Goal: Task Accomplishment & Management: Manage account settings

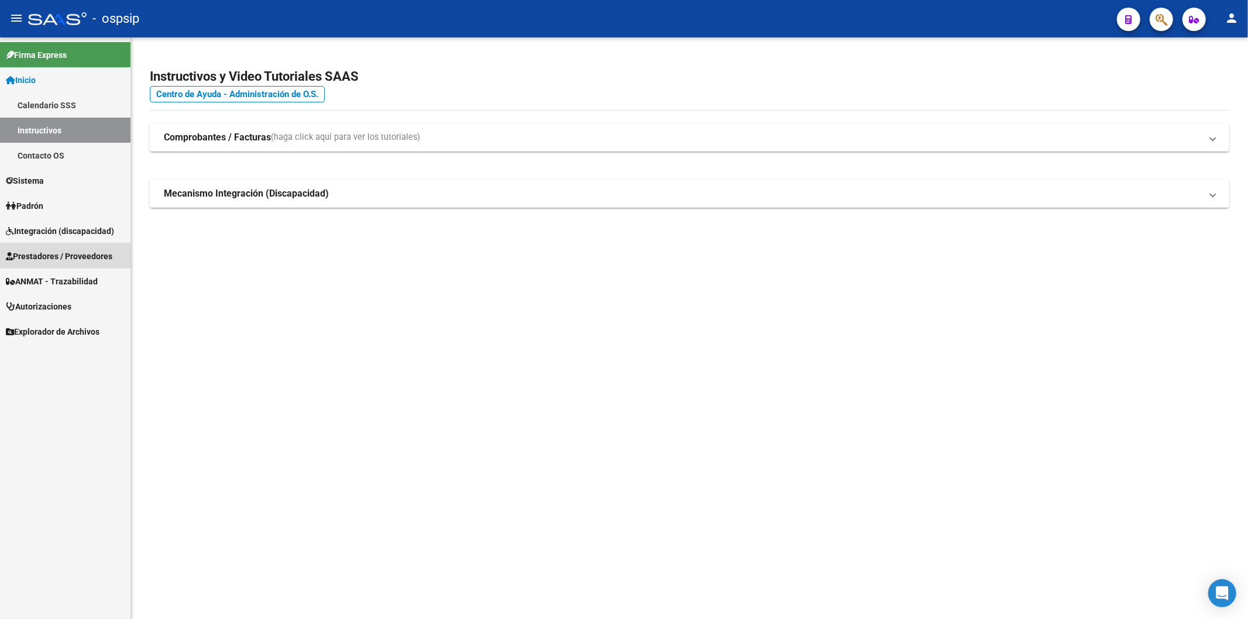
click at [60, 252] on span "Prestadores / Proveedores" at bounding box center [59, 256] width 106 height 13
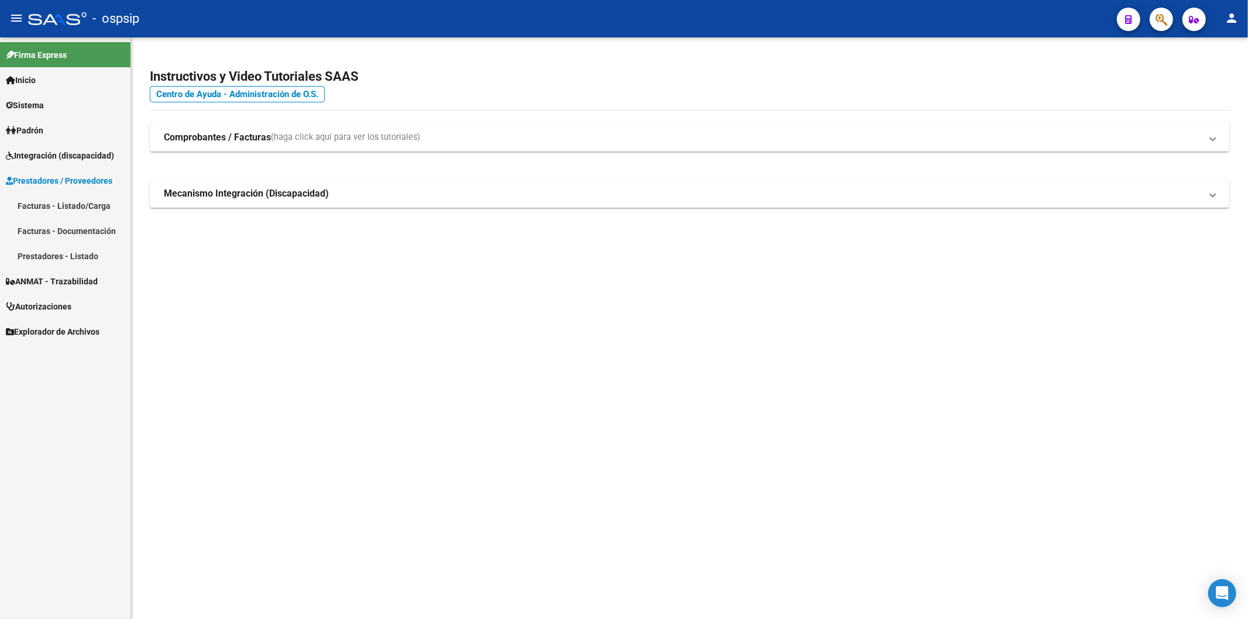
click at [85, 205] on link "Facturas - Listado/Carga" at bounding box center [65, 205] width 130 height 25
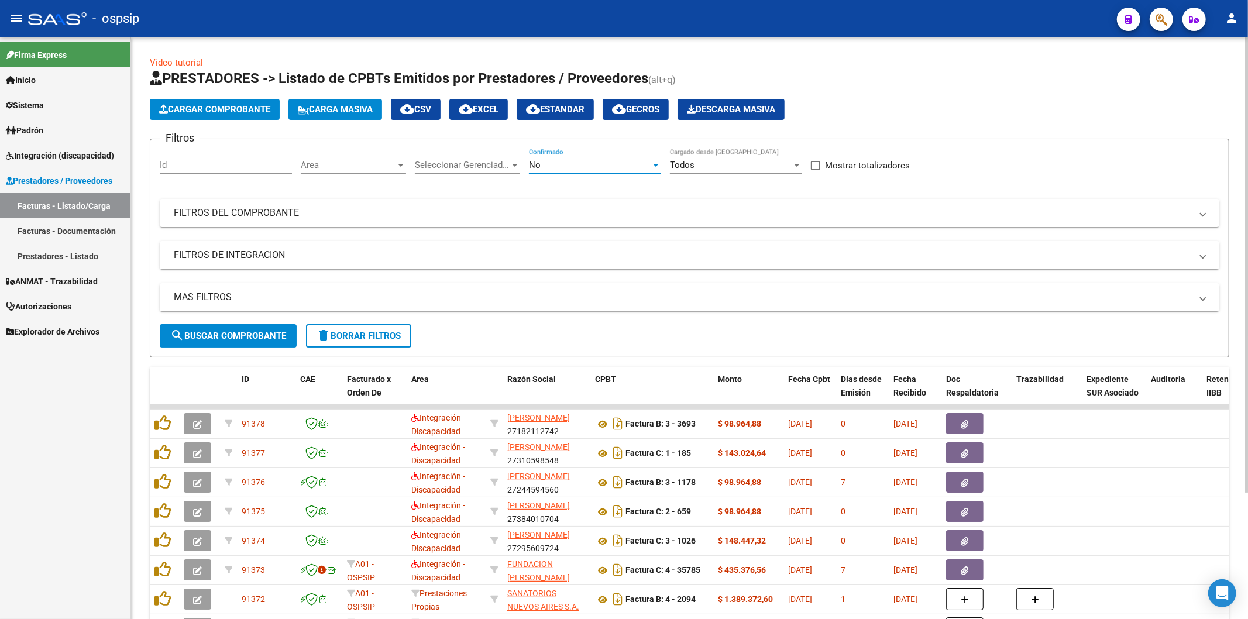
click at [656, 163] on div at bounding box center [656, 164] width 11 height 9
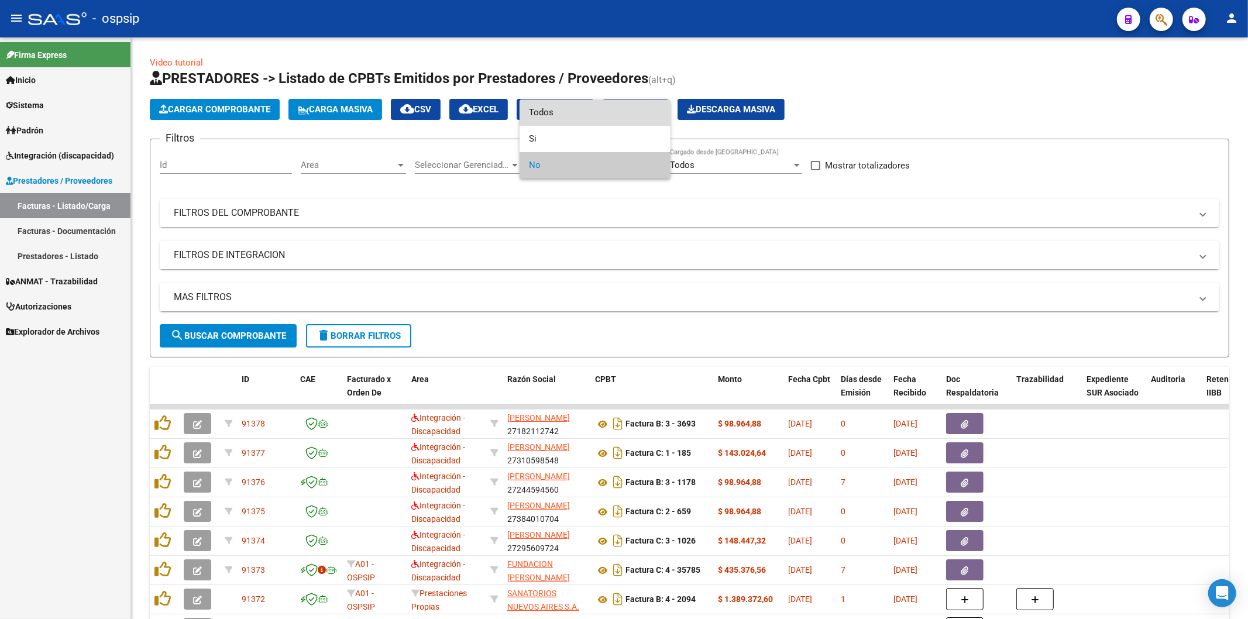
click at [570, 115] on span "Todos" at bounding box center [595, 112] width 132 height 26
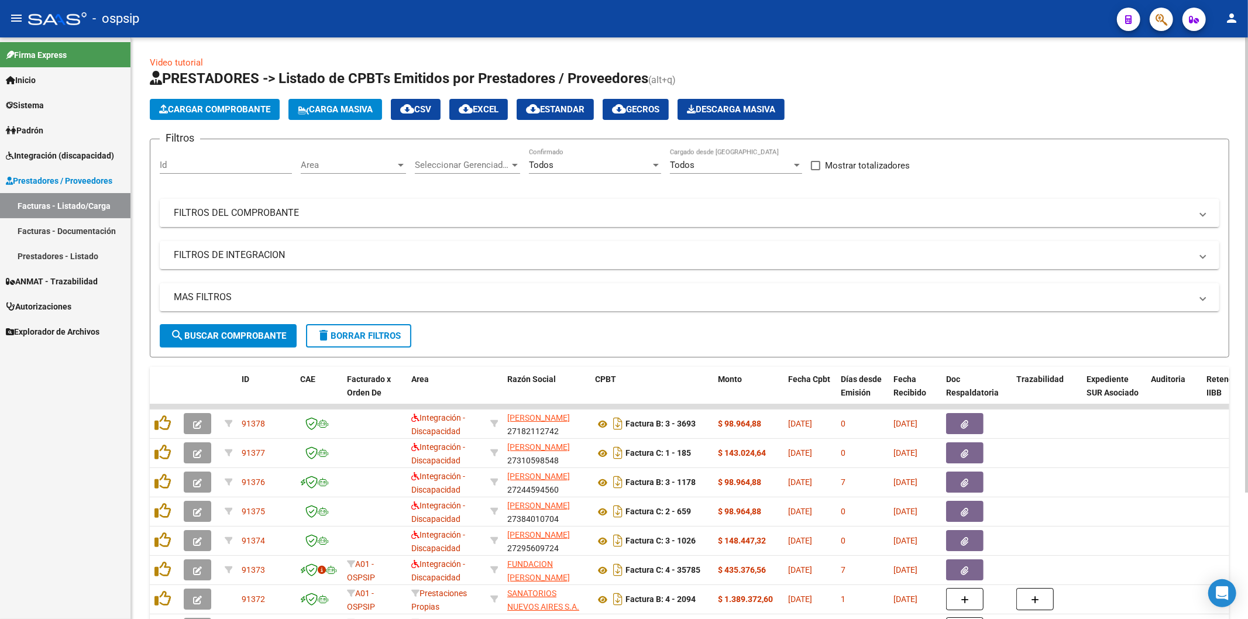
click at [1074, 224] on mat-expansion-panel-header "FILTROS DEL COMPROBANTE" at bounding box center [690, 213] width 1060 height 28
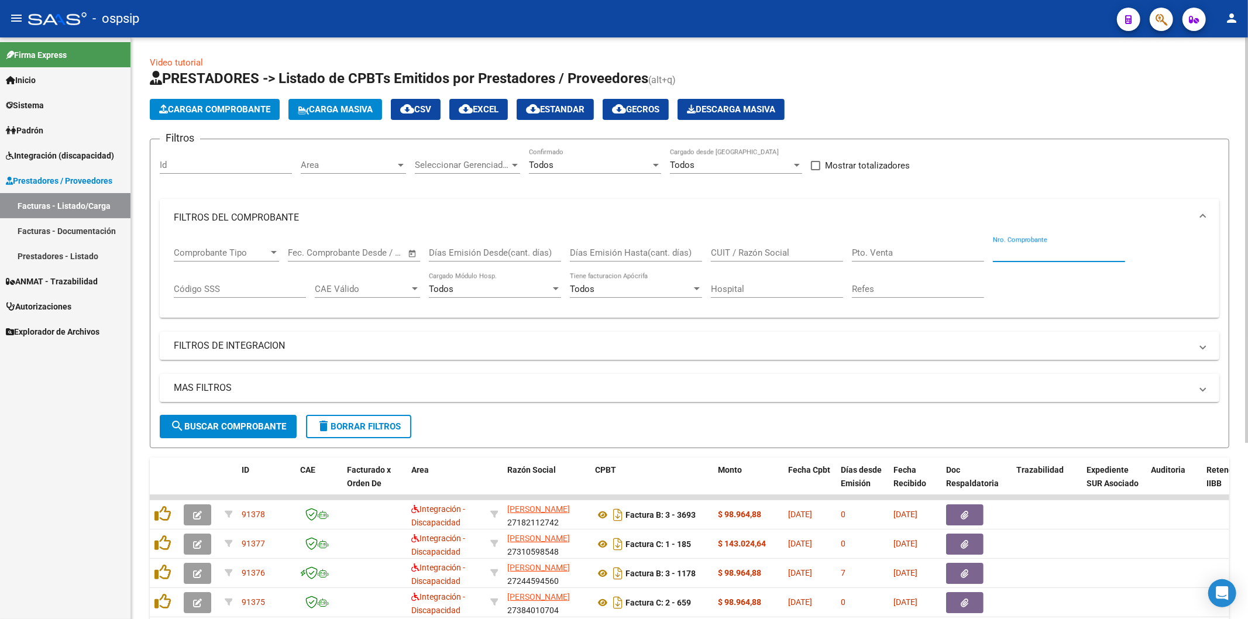
click at [1053, 248] on input "Nro. Comprobante" at bounding box center [1059, 253] width 132 height 11
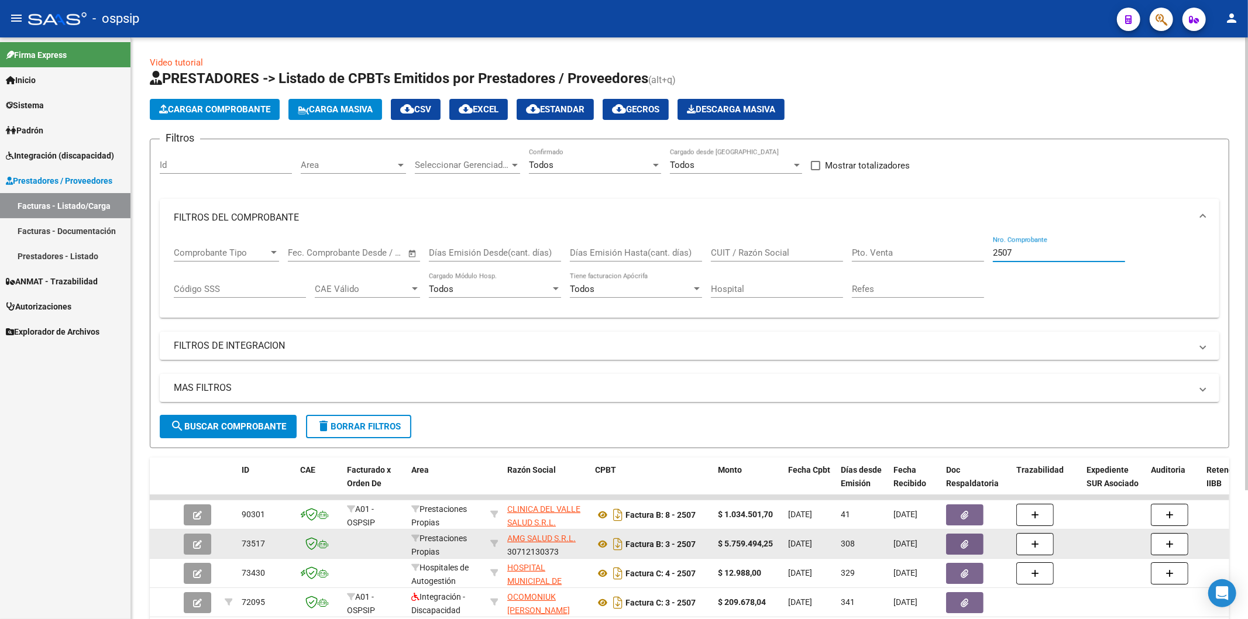
type input "2507"
click at [972, 547] on button "button" at bounding box center [964, 544] width 37 height 21
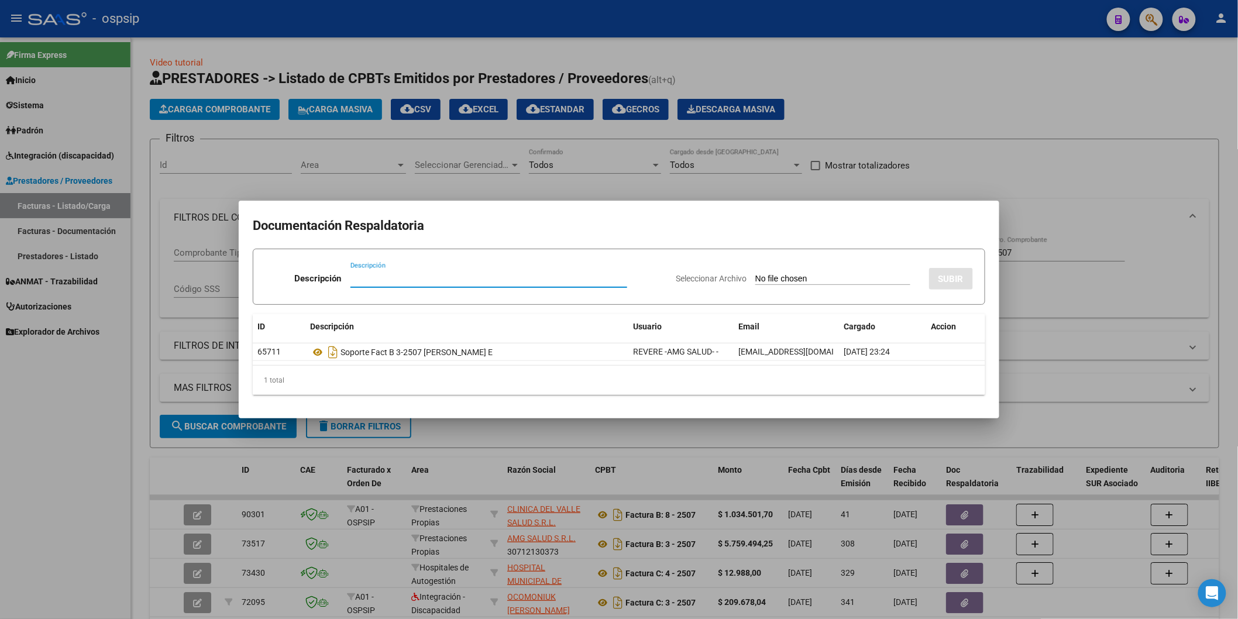
click at [474, 279] on input "Descripción" at bounding box center [488, 278] width 277 height 11
type input "n/c"
click at [755, 274] on input "Seleccionar Archivo" at bounding box center [832, 279] width 155 height 11
type input "C:\fakepath\Nota de Crédito N° B-00003-00000434.pdf"
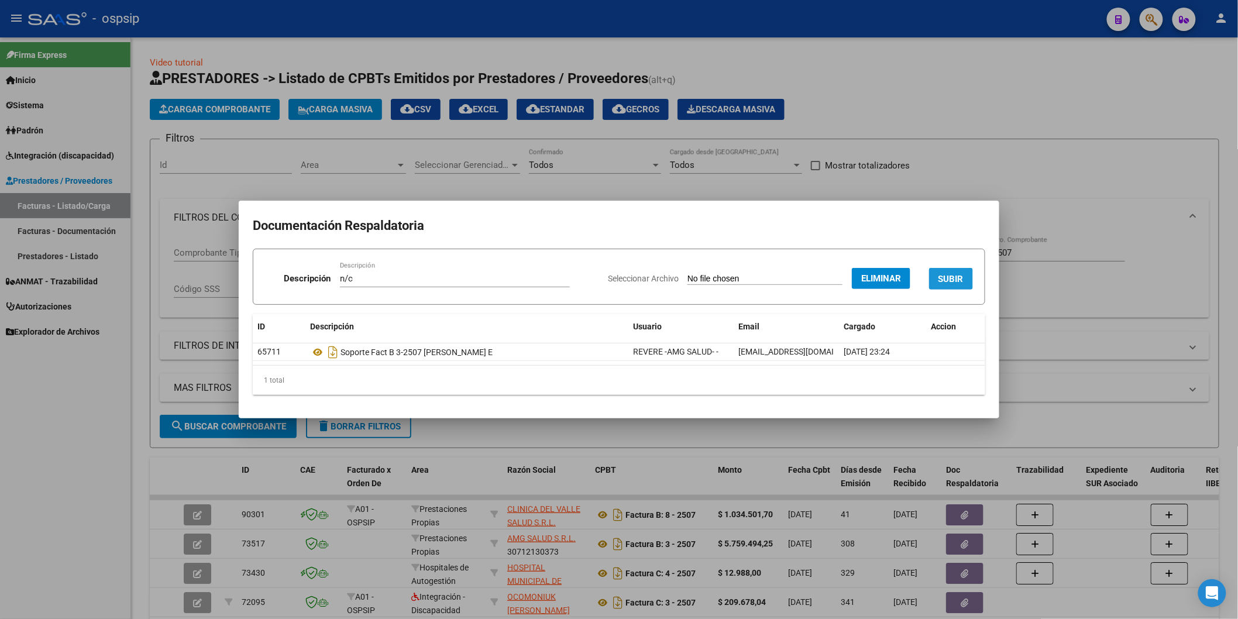
click at [958, 279] on span "SUBIR" at bounding box center [951, 279] width 25 height 11
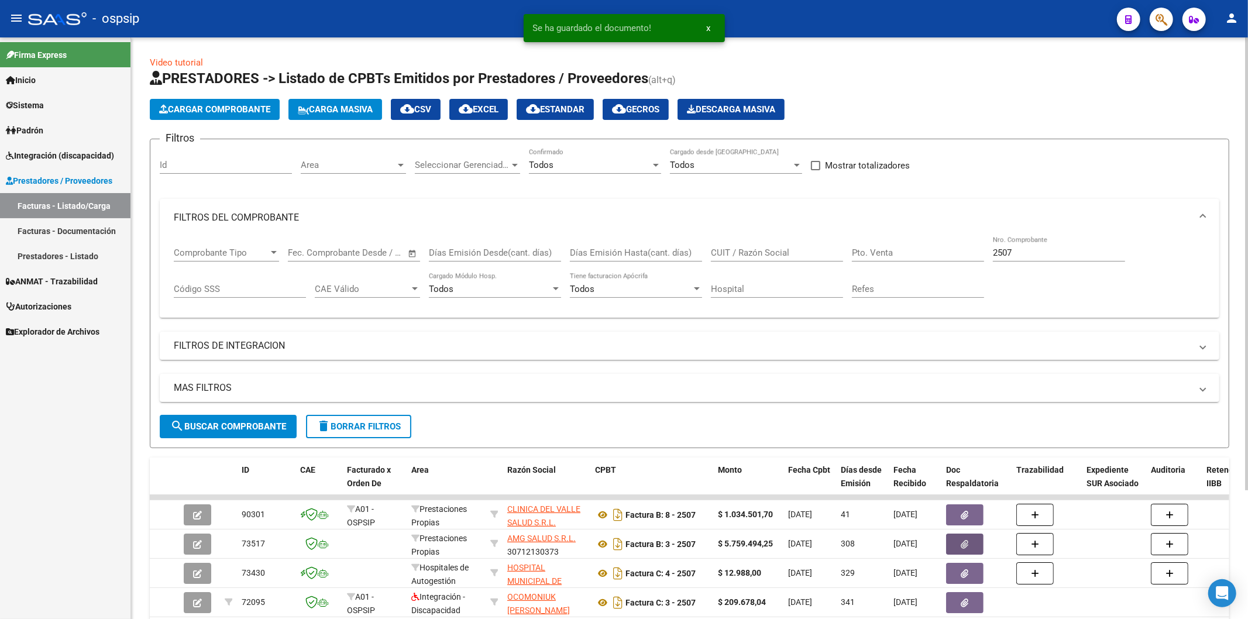
click at [1043, 255] on input "2507" at bounding box center [1059, 253] width 132 height 11
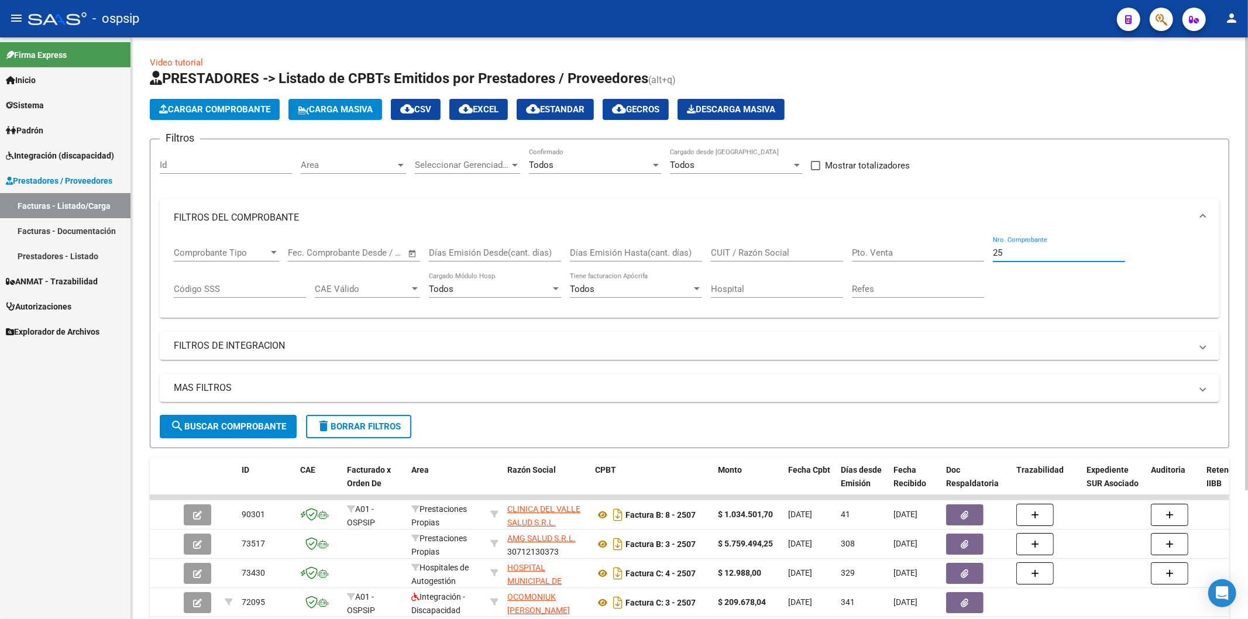
type input "2"
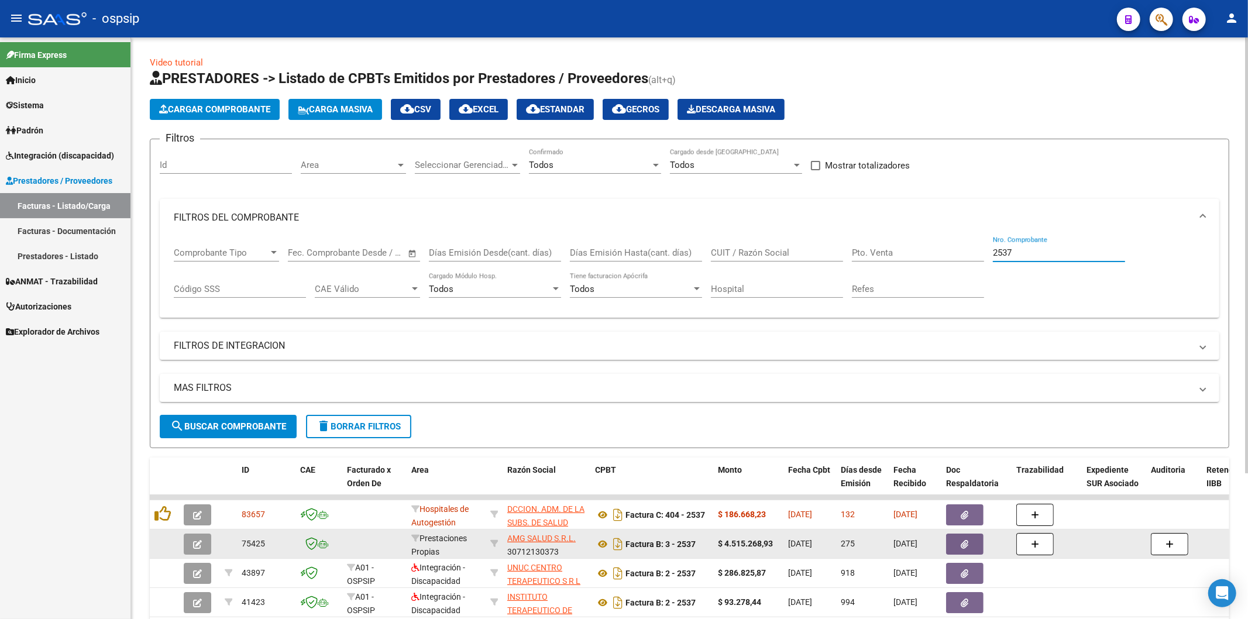
type input "2537"
click at [964, 542] on icon "button" at bounding box center [965, 544] width 8 height 9
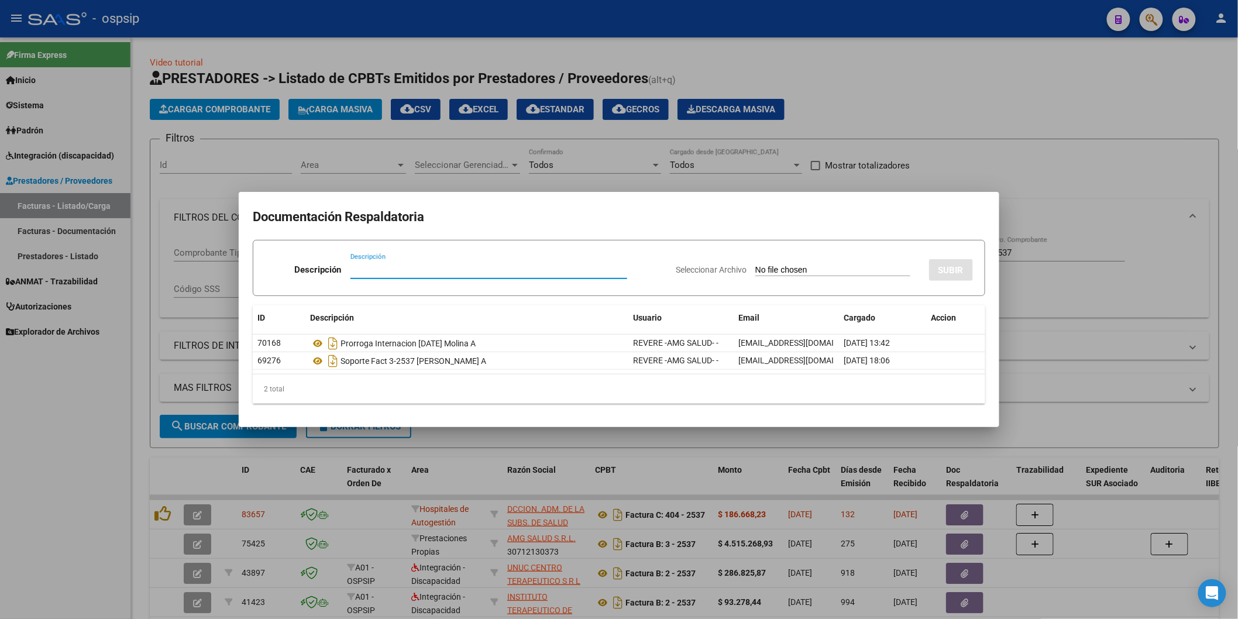
click at [391, 268] on input "Descripción" at bounding box center [488, 269] width 277 height 11
type input "N/C"
click at [755, 265] on input "Seleccionar Archivo" at bounding box center [832, 270] width 155 height 11
type input "C:\fakepath\Nota de Crédito N° B-00003-00000435.pdf"
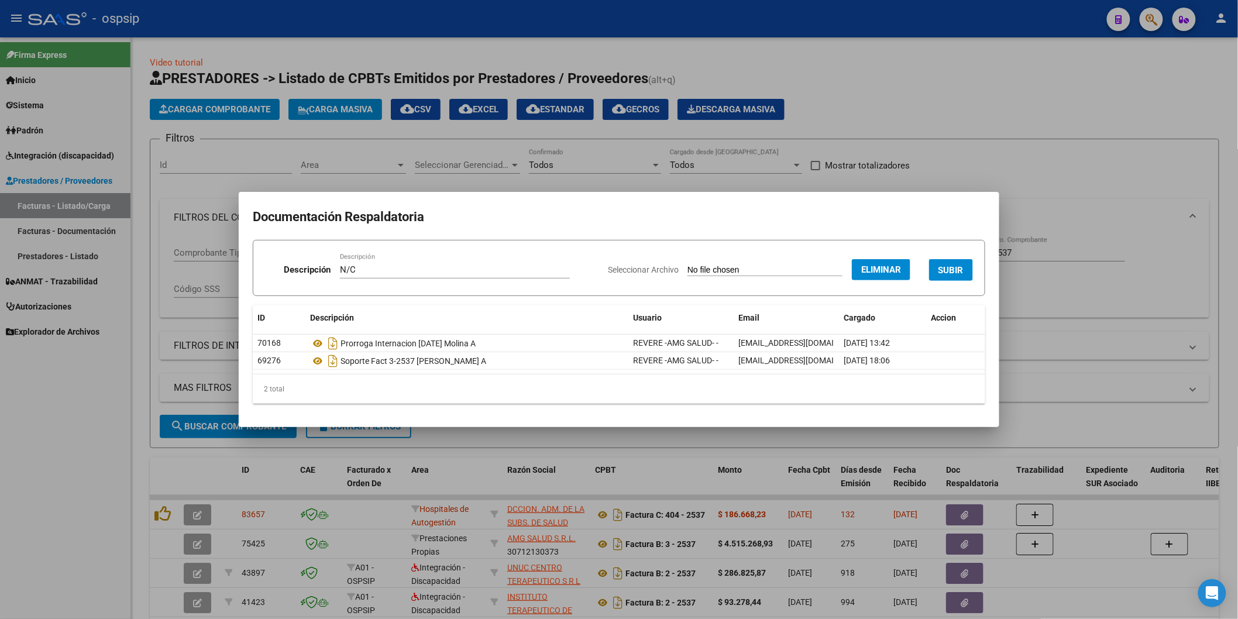
click at [948, 272] on span "SUBIR" at bounding box center [951, 270] width 25 height 11
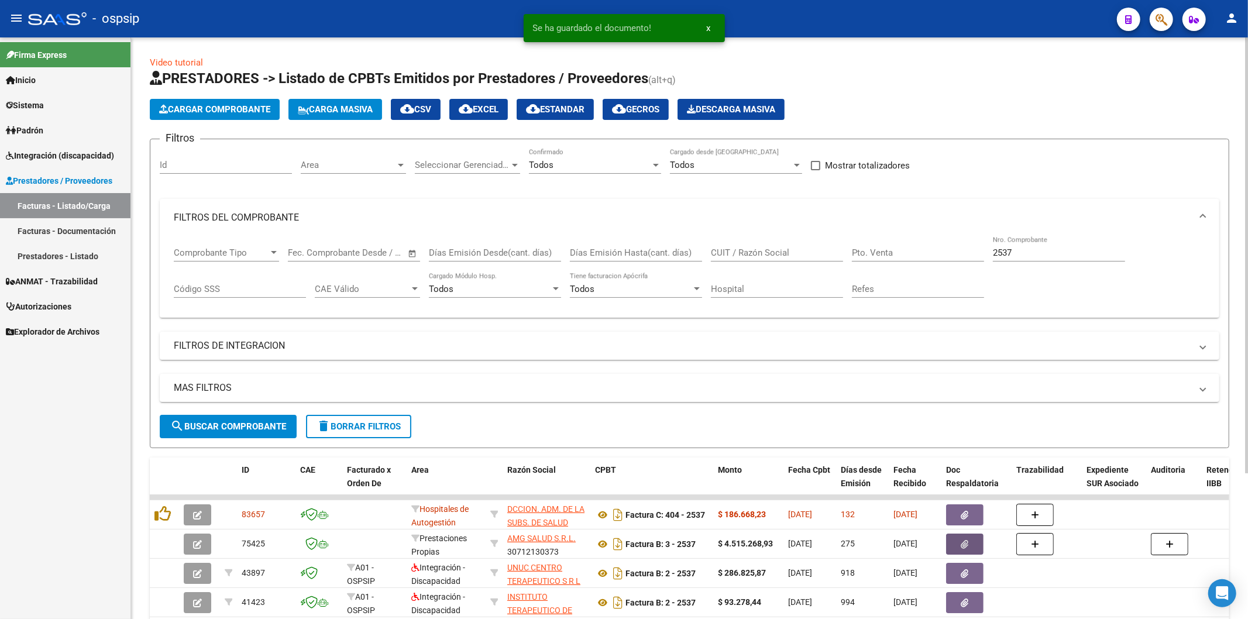
click at [1050, 259] on div "2537 Nro. Comprobante" at bounding box center [1059, 248] width 132 height 25
type input "2"
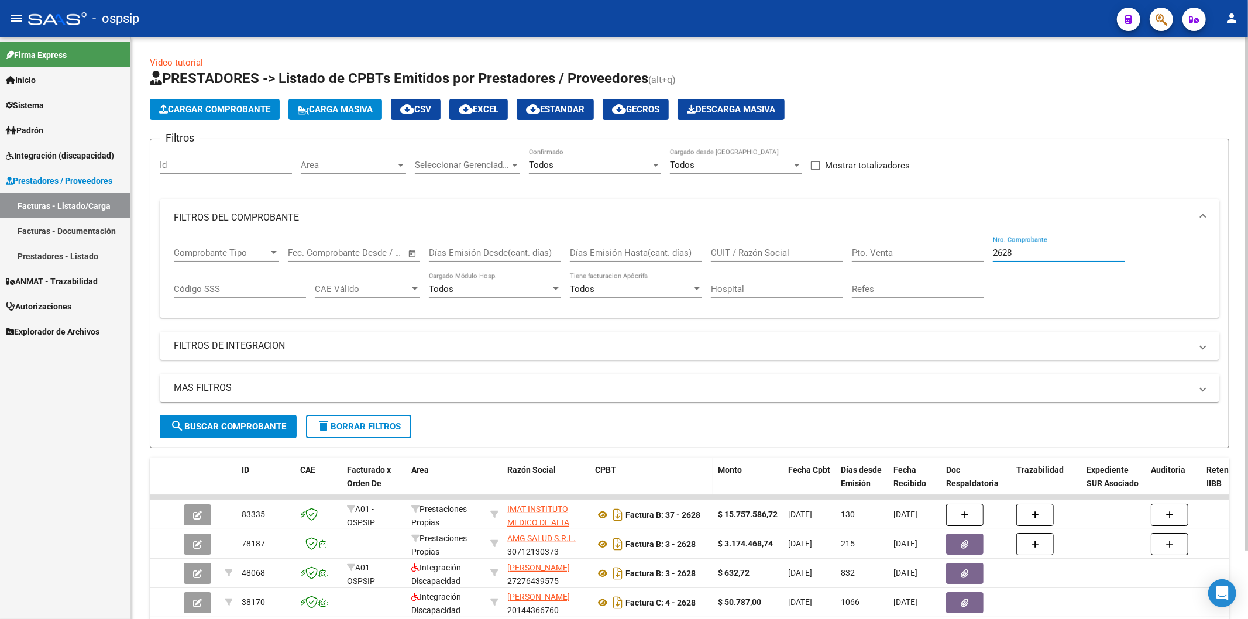
scroll to position [78, 0]
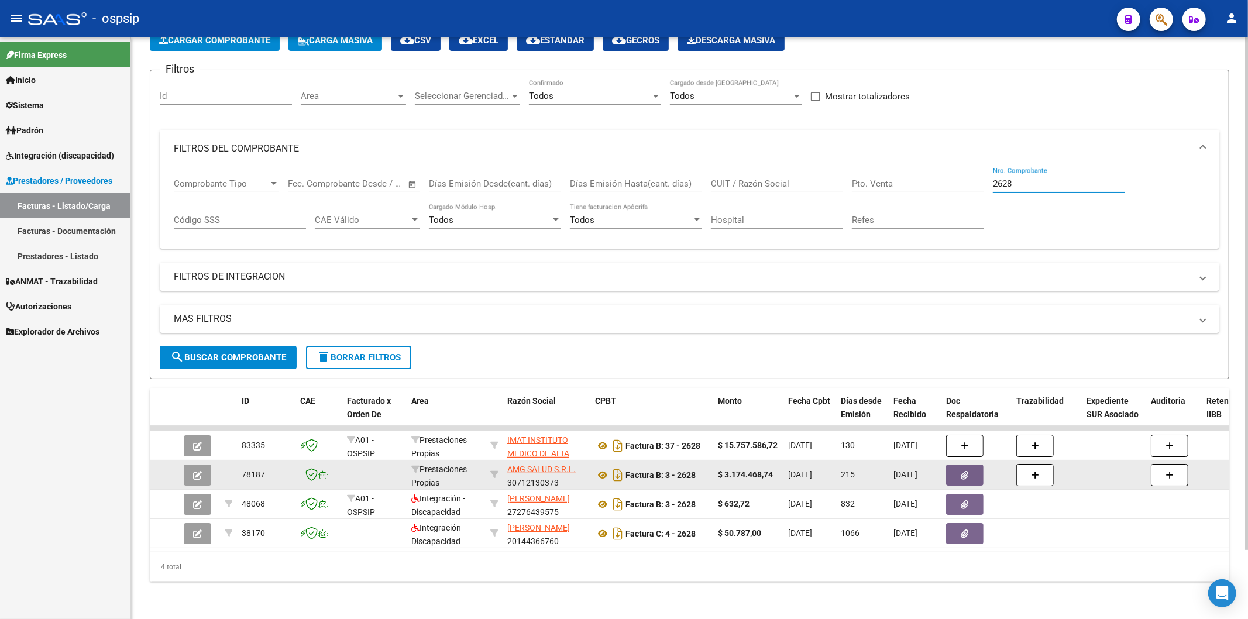
type input "2628"
click at [966, 470] on span "button" at bounding box center [965, 475] width 8 height 11
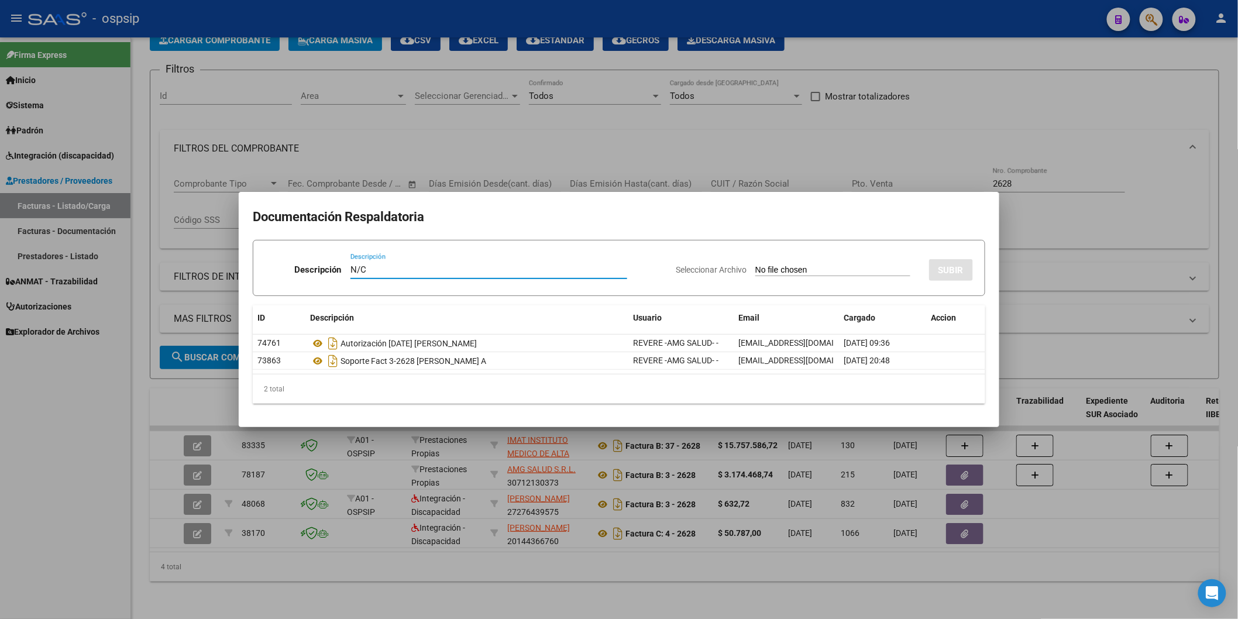
type input "N/C"
click at [755, 265] on input "Seleccionar Archivo" at bounding box center [832, 270] width 155 height 11
type input "C:\fakepath\Nota de Crédito N° B-00003-00000436.pdf"
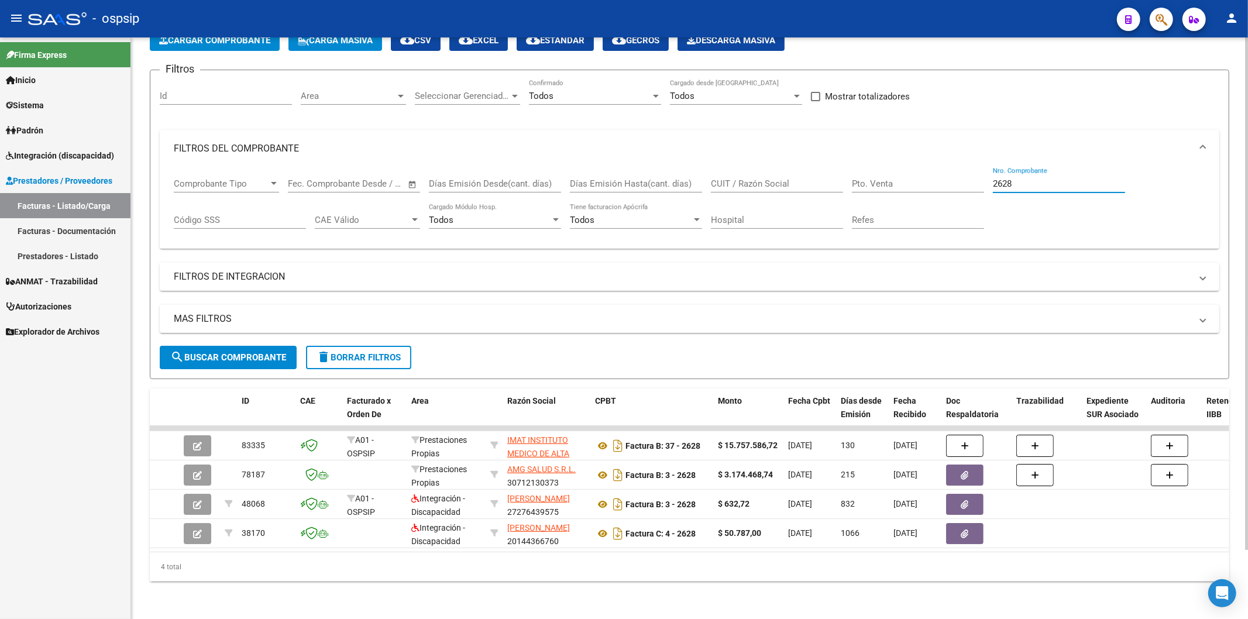
click at [1039, 178] on input "2628" at bounding box center [1059, 183] width 132 height 11
type input "2"
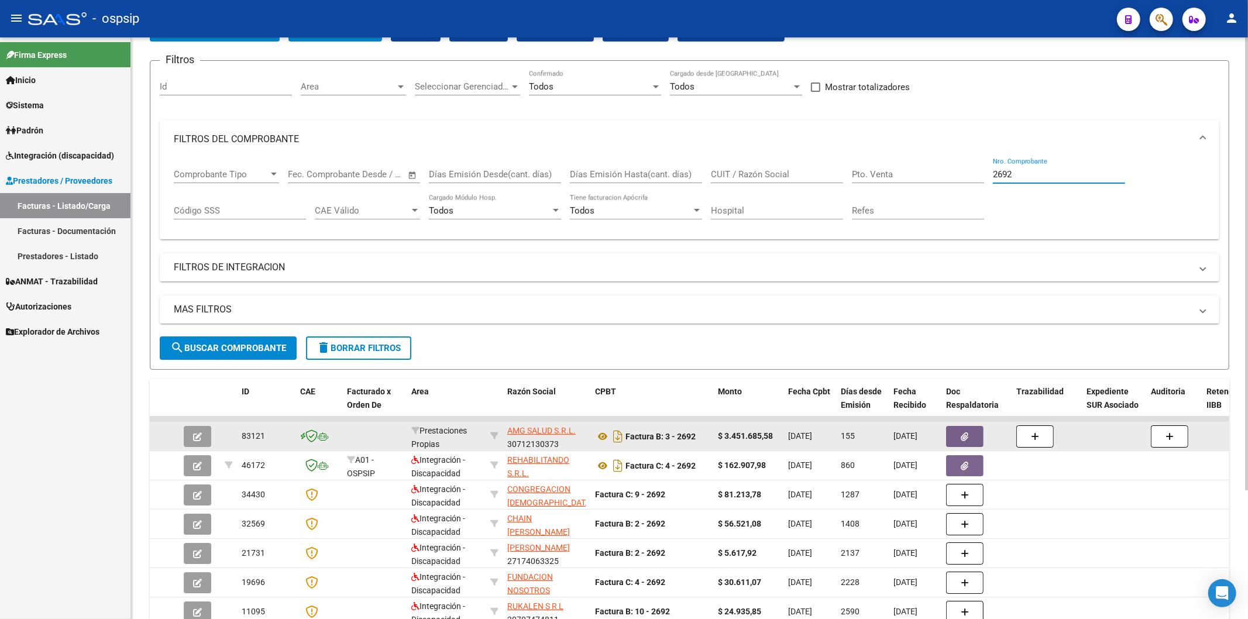
type input "2692"
click at [969, 435] on button "button" at bounding box center [964, 436] width 37 height 21
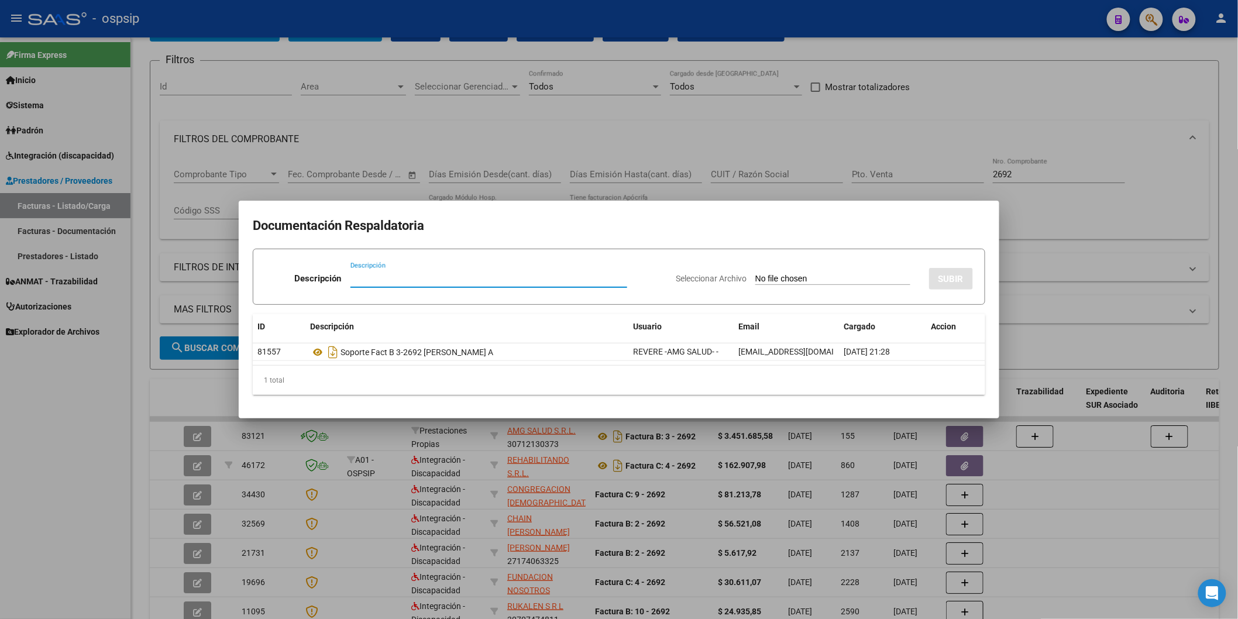
click at [434, 280] on input "Descripción" at bounding box center [488, 278] width 277 height 11
type input "N/C"
click at [755, 274] on input "Seleccionar Archivo" at bounding box center [832, 279] width 155 height 11
type input "C:\fakepath\Nota de Crédito N° B-00003-00000475.pdf"
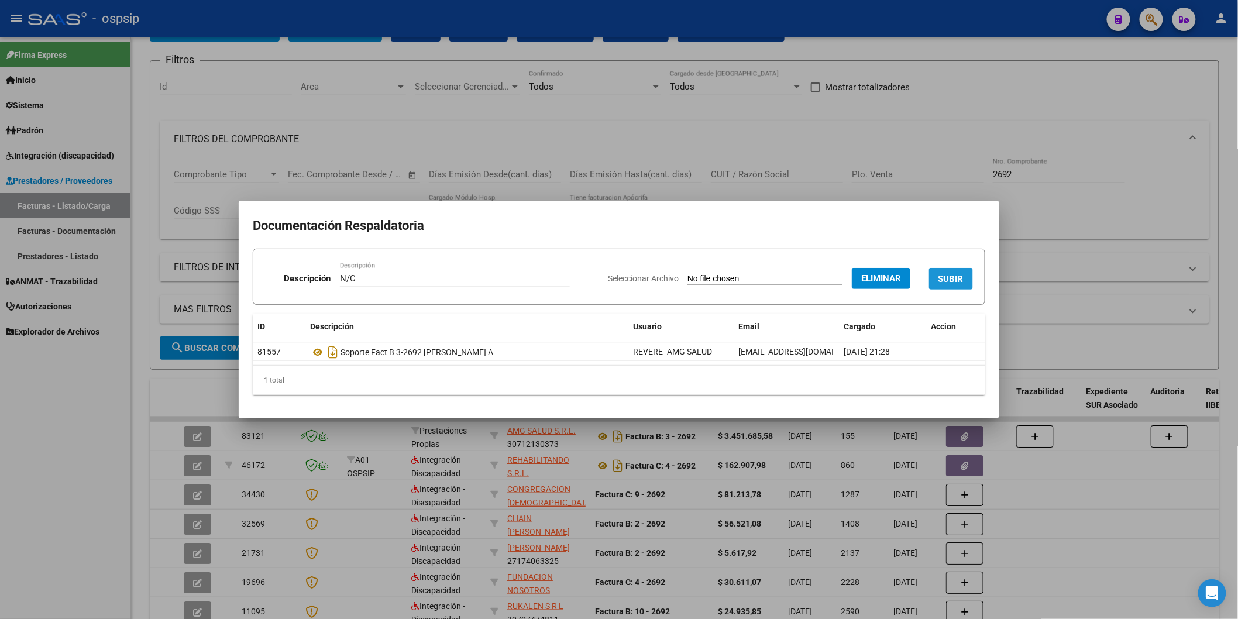
click at [953, 276] on span "SUBIR" at bounding box center [951, 279] width 25 height 11
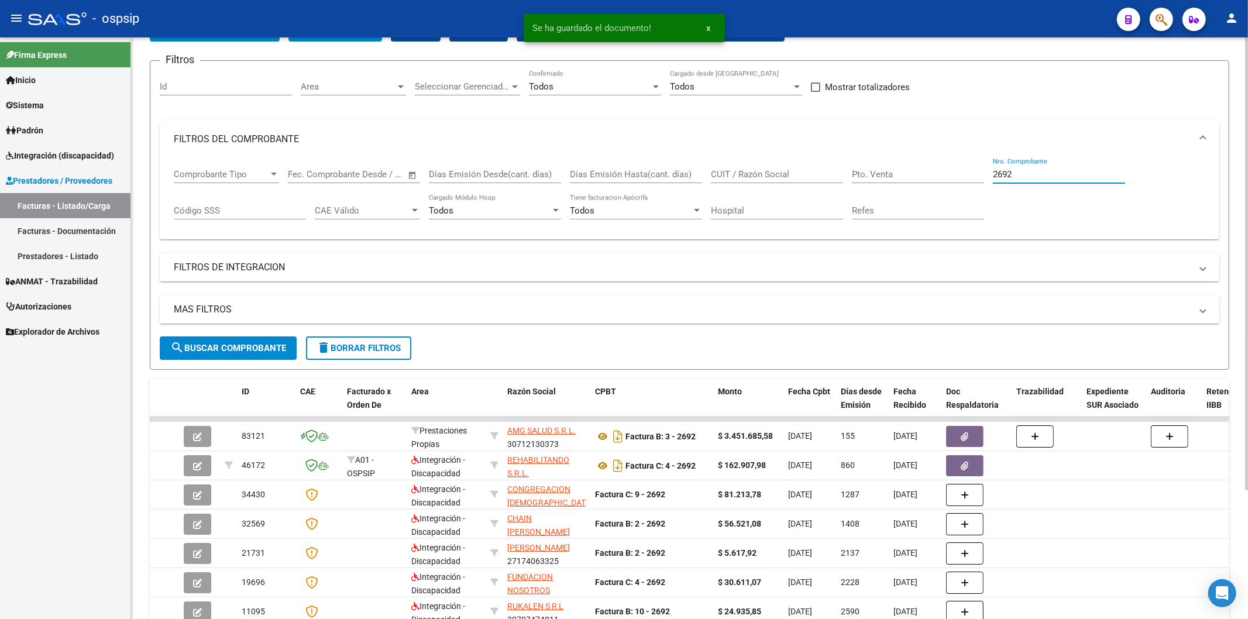
click at [1042, 174] on input "2692" at bounding box center [1059, 174] width 132 height 11
type input "2"
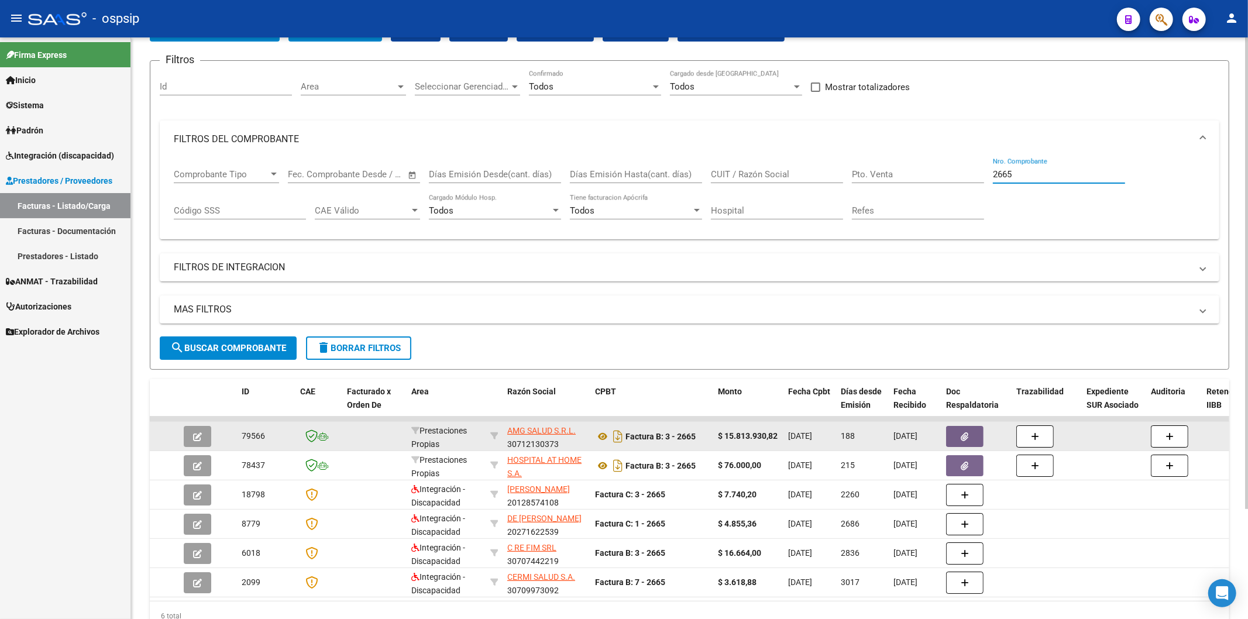
type input "2665"
click at [968, 434] on icon "button" at bounding box center [965, 436] width 8 height 9
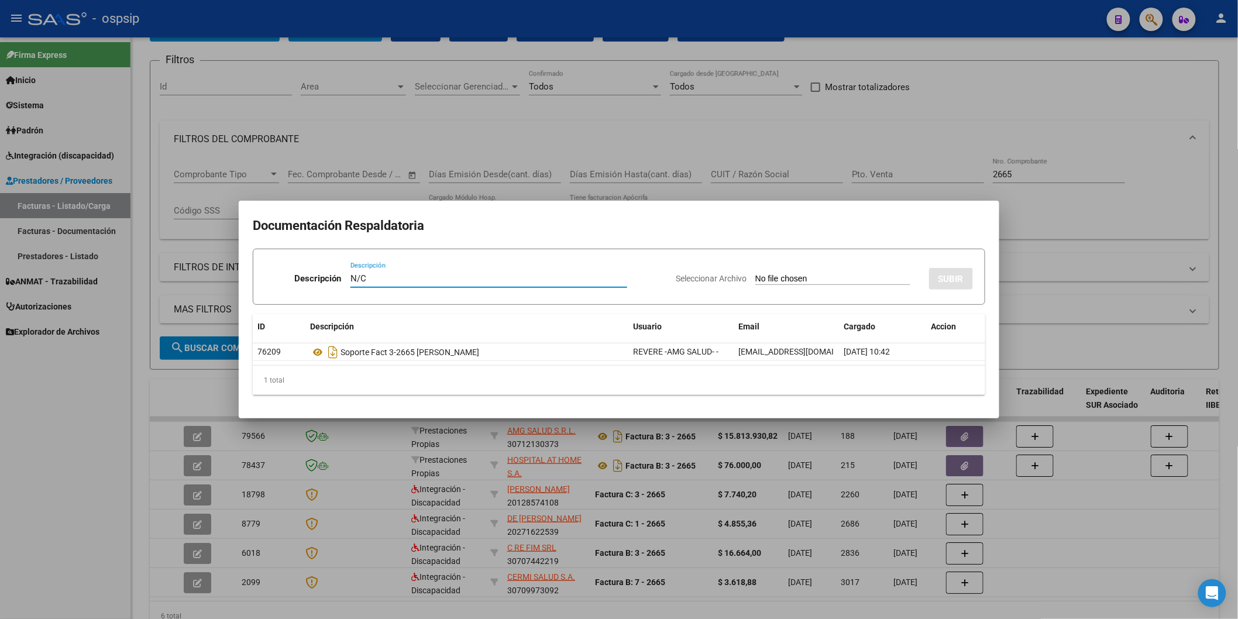
type input "N/C"
click at [755, 274] on input "Seleccionar Archivo" at bounding box center [832, 279] width 155 height 11
type input "C:\fakepath\Nota de Crédito N° B-00003-00000476.pdf"
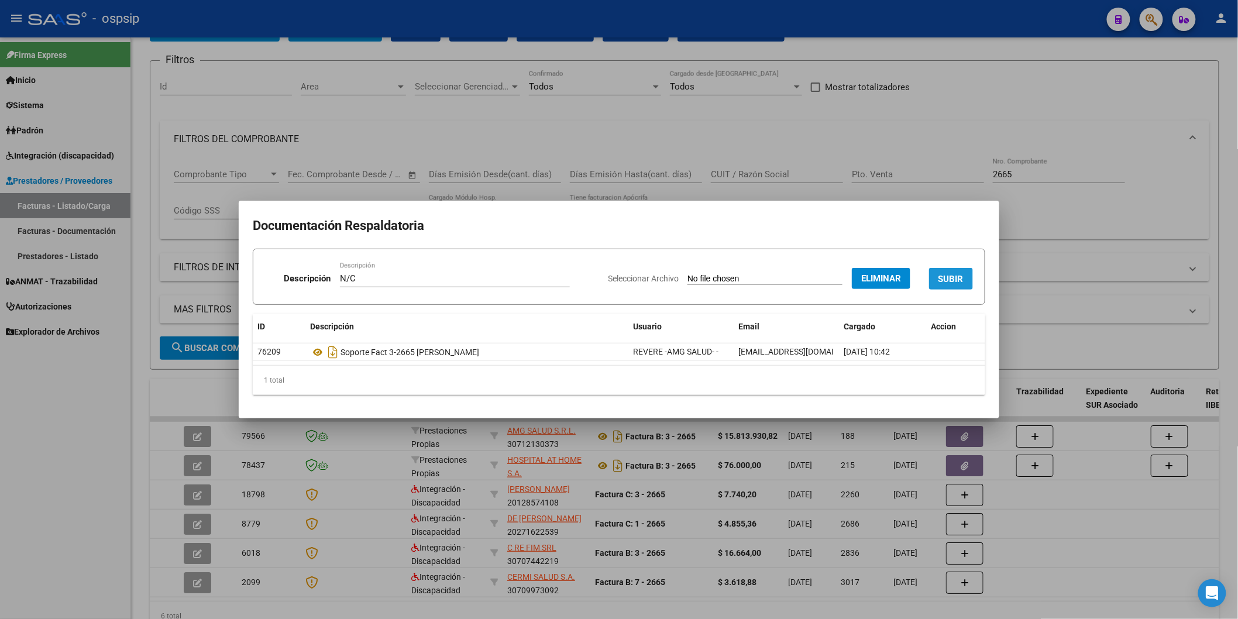
click at [955, 274] on span "SUBIR" at bounding box center [951, 279] width 25 height 11
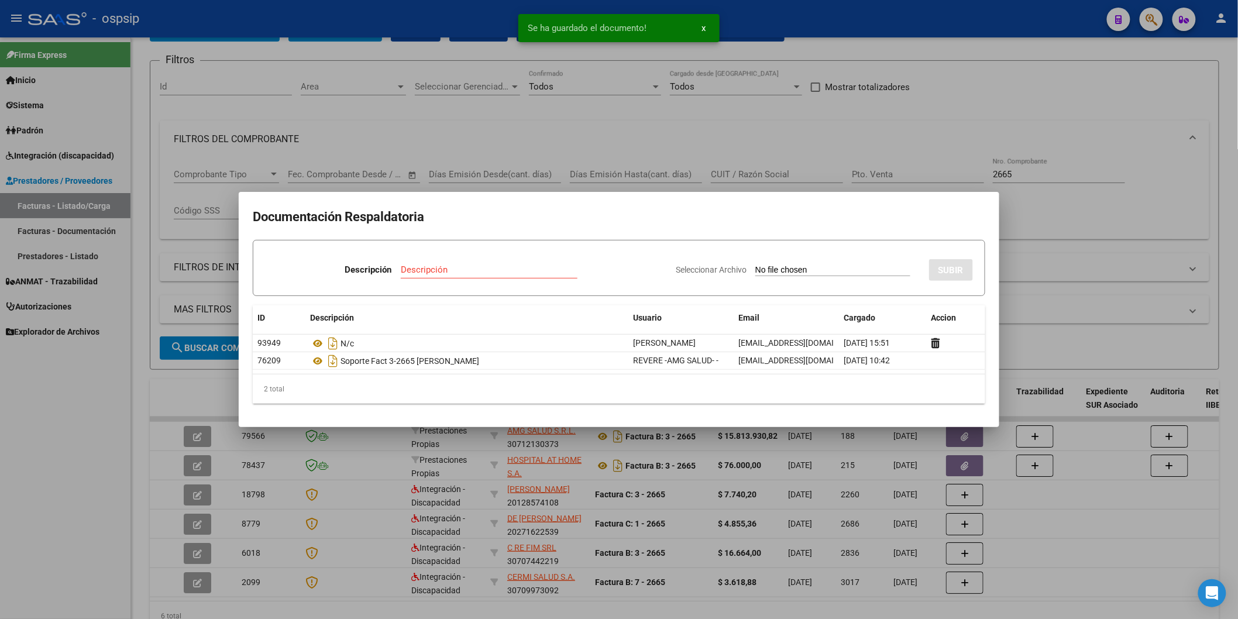
click at [1051, 173] on div at bounding box center [619, 309] width 1238 height 619
click at [1051, 173] on input "2665" at bounding box center [1059, 174] width 132 height 11
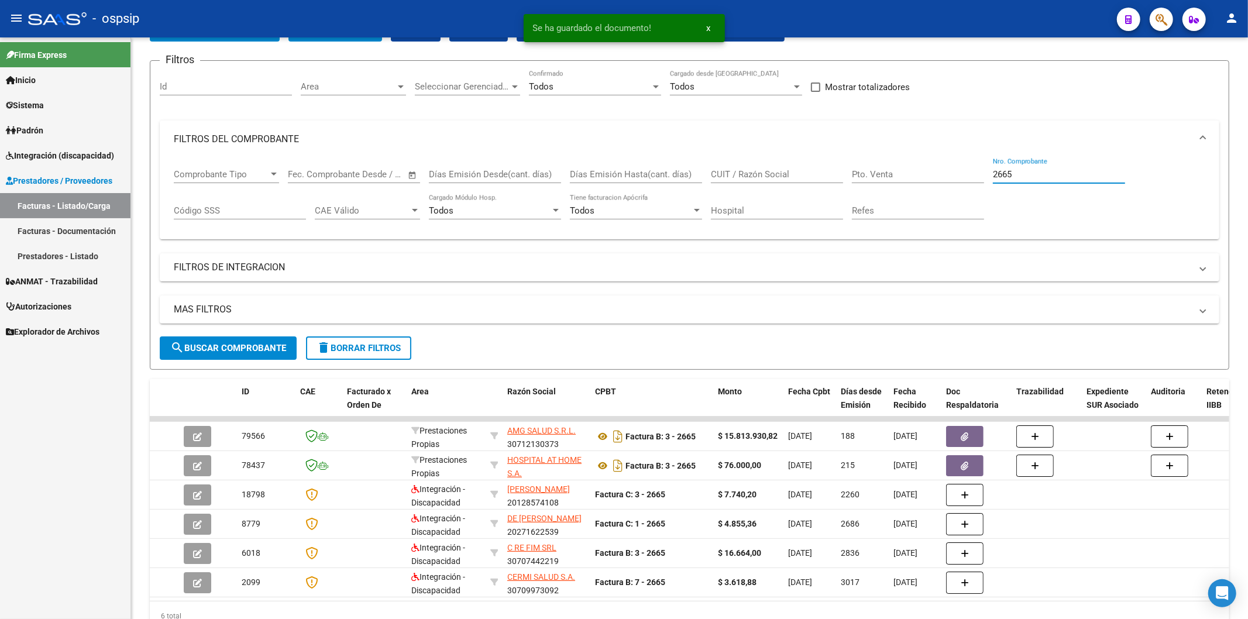
click at [1051, 173] on input "2665" at bounding box center [1059, 174] width 132 height 11
type input "2"
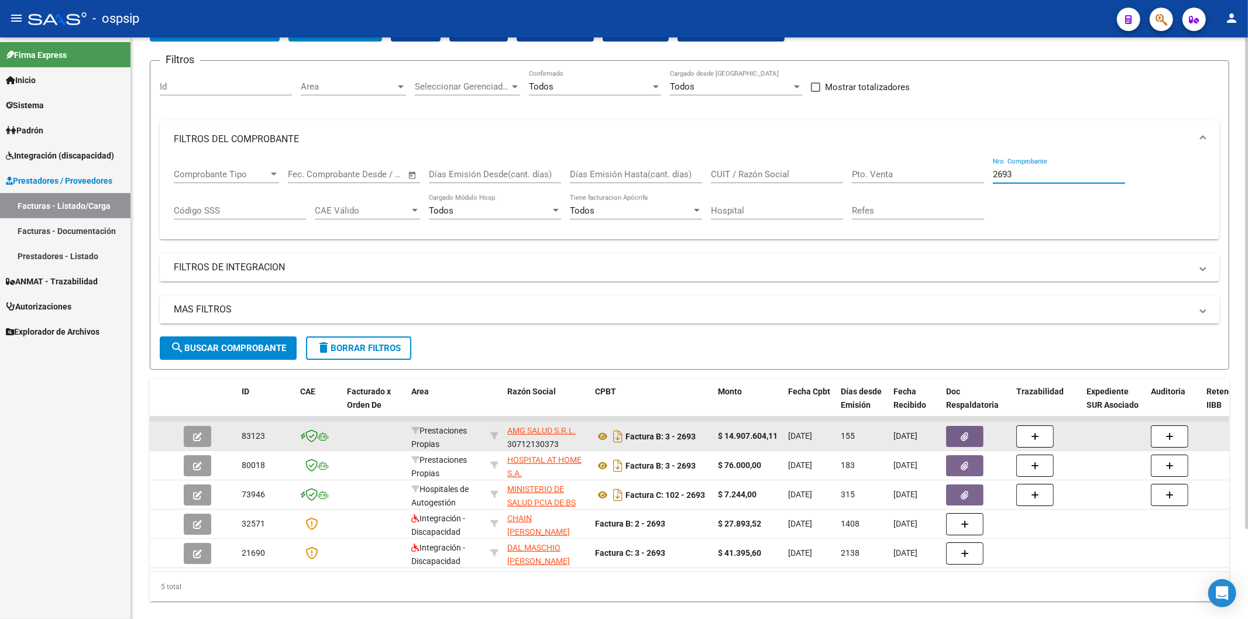
type input "2693"
click at [968, 439] on icon "button" at bounding box center [965, 436] width 8 height 9
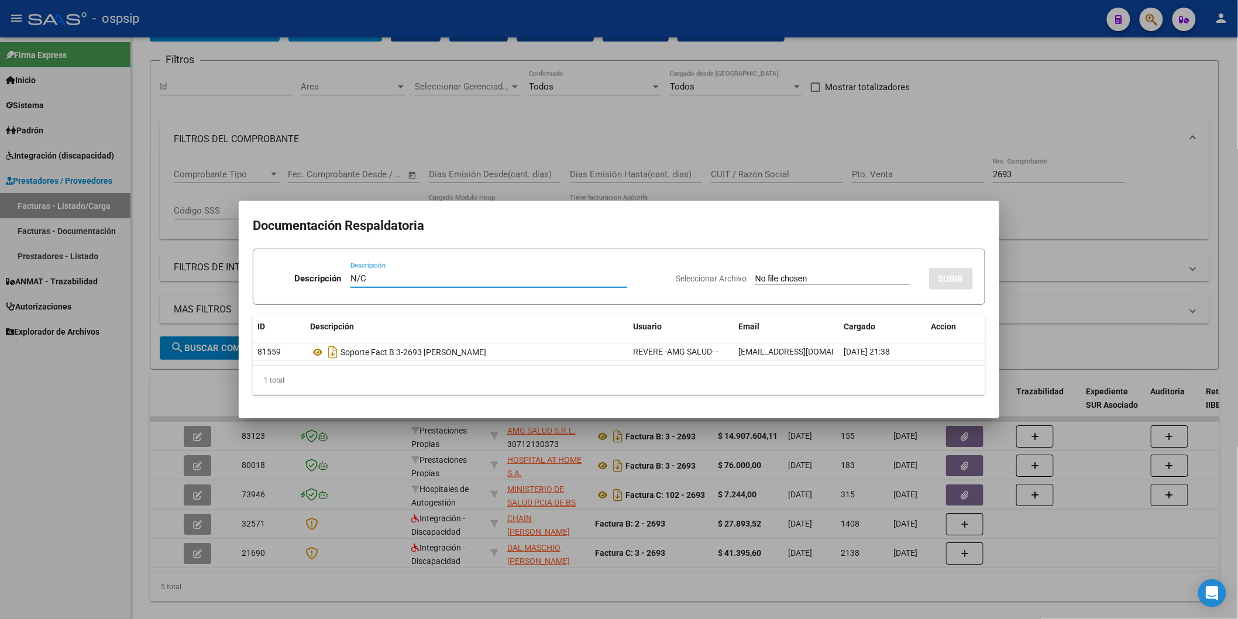
type input "N/C"
click at [755, 274] on input "Seleccionar Archivo" at bounding box center [832, 279] width 155 height 11
type input "C:\fakepath\Nota de Crédito N° B-00003-00000477.pdf"
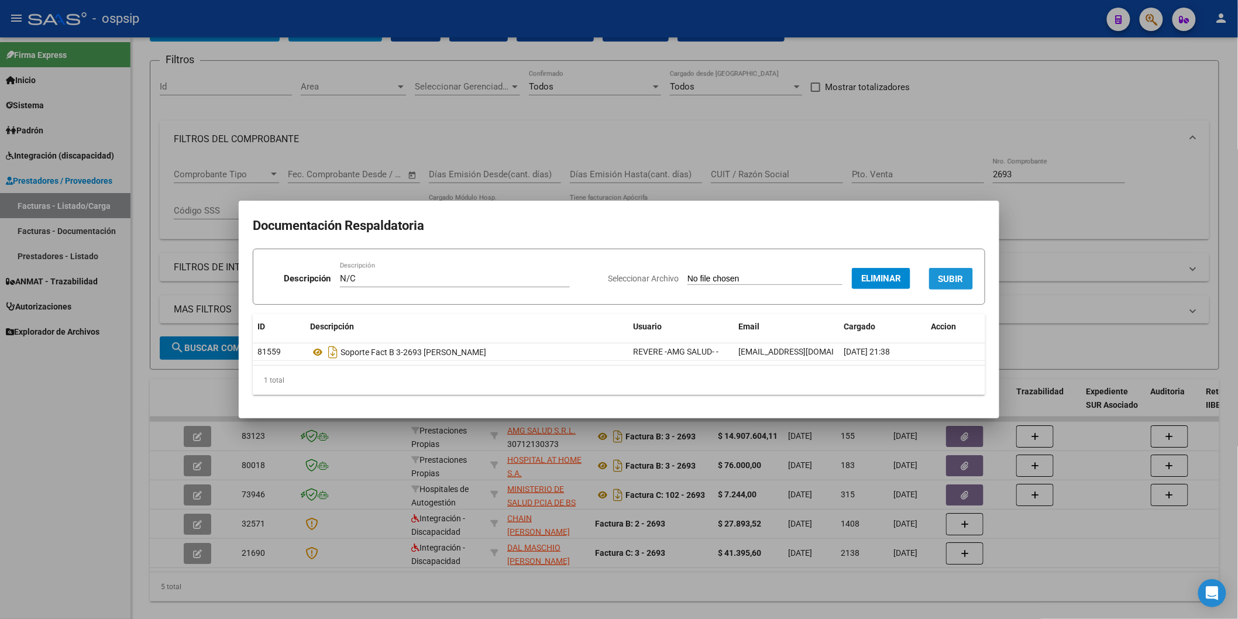
click at [952, 276] on span "SUBIR" at bounding box center [951, 279] width 25 height 11
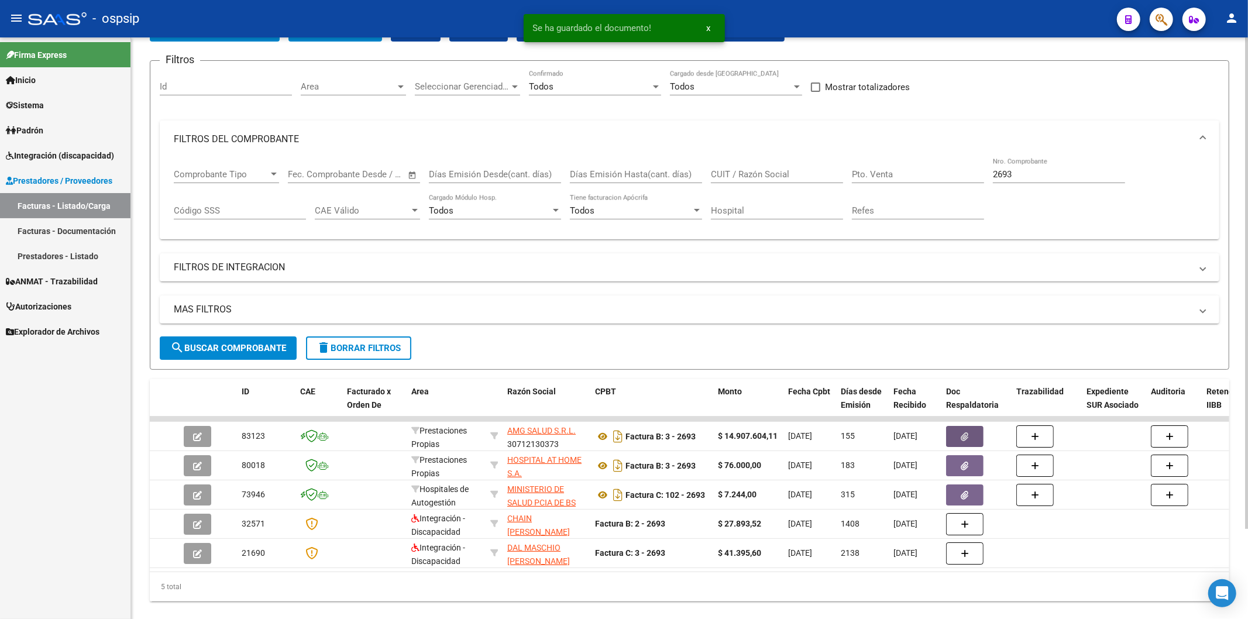
click at [1040, 170] on input "2693" at bounding box center [1059, 174] width 132 height 11
type input "2"
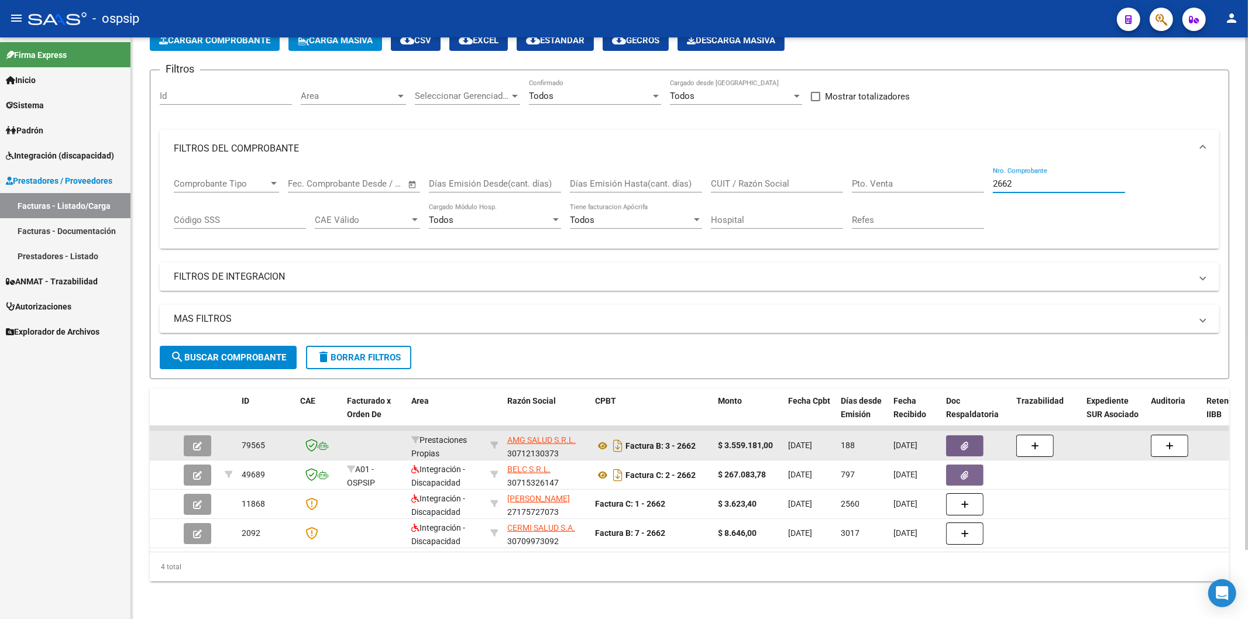
type input "2662"
click at [972, 435] on button "button" at bounding box center [964, 445] width 37 height 21
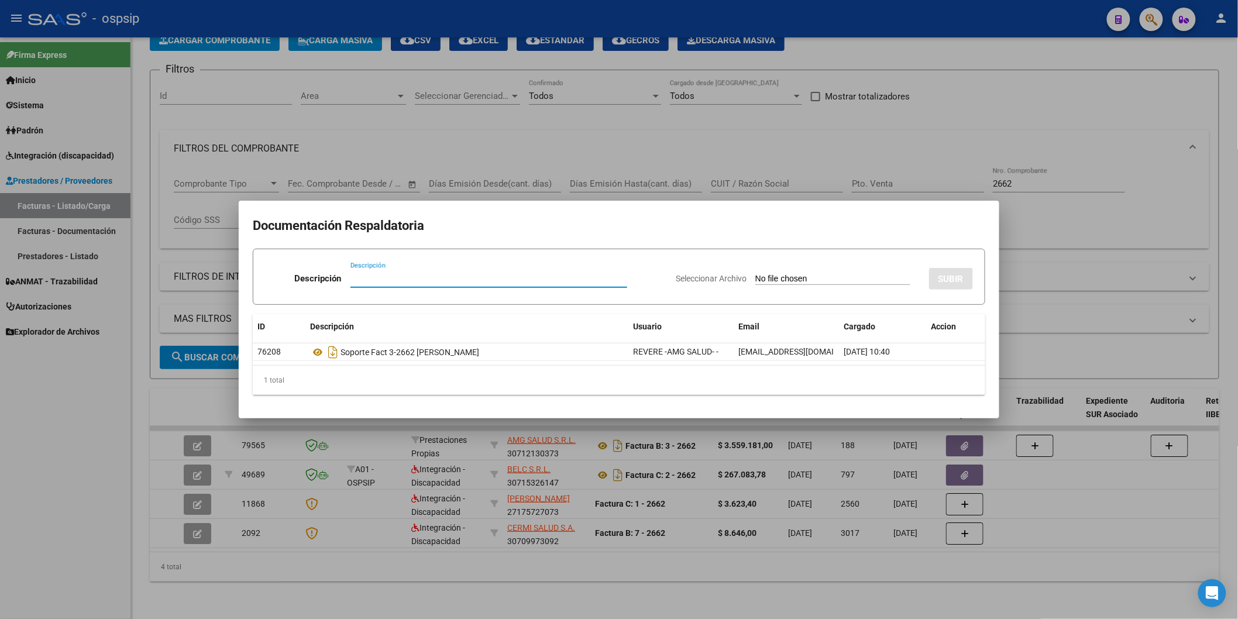
click at [474, 279] on input "Descripción" at bounding box center [488, 278] width 277 height 11
type input "N/C"
click at [755, 274] on input "Seleccionar Archivo" at bounding box center [832, 279] width 155 height 11
type input "C:\fakepath\Nota de Crédito N° B-00003-00000478.pdf"
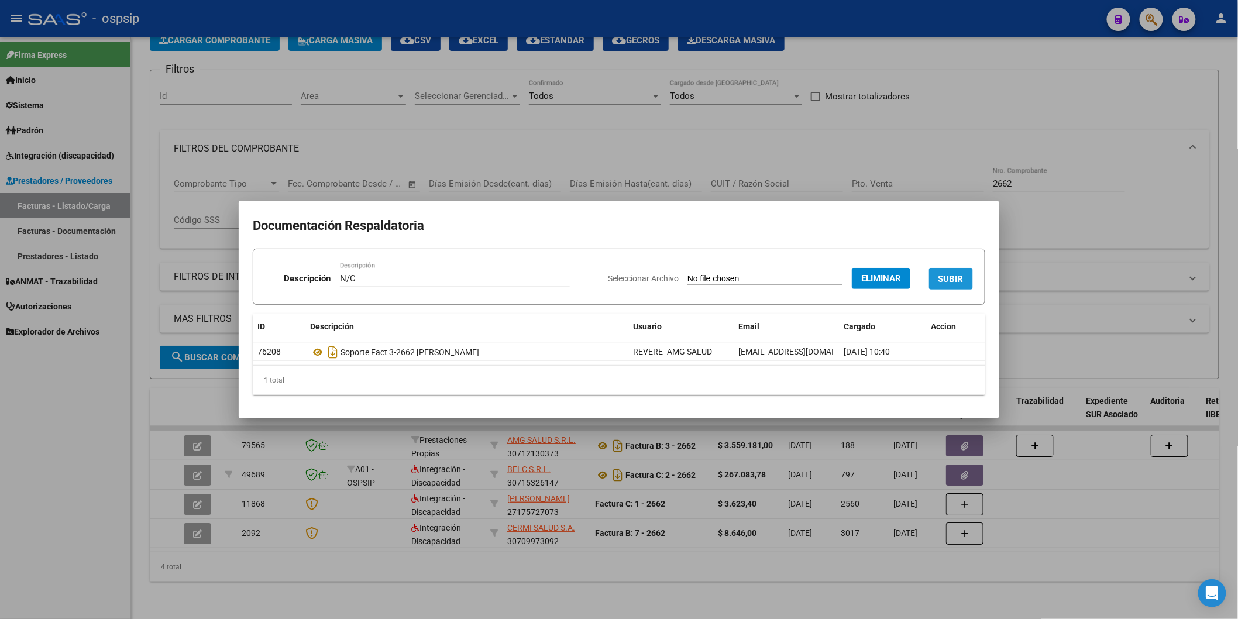
click at [952, 277] on span "SUBIR" at bounding box center [951, 279] width 25 height 11
